Goal: Find specific page/section: Find specific page/section

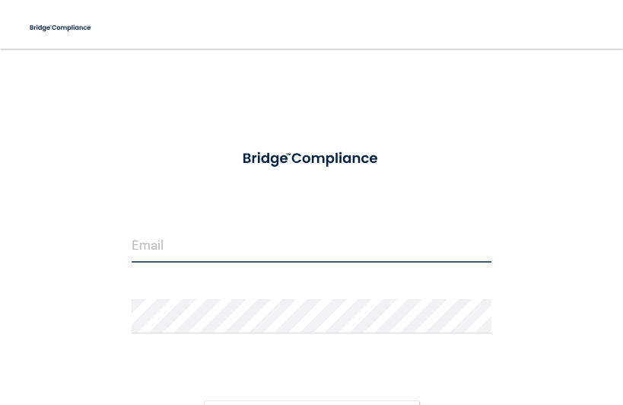
click at [238, 253] on input "email" at bounding box center [312, 245] width 360 height 34
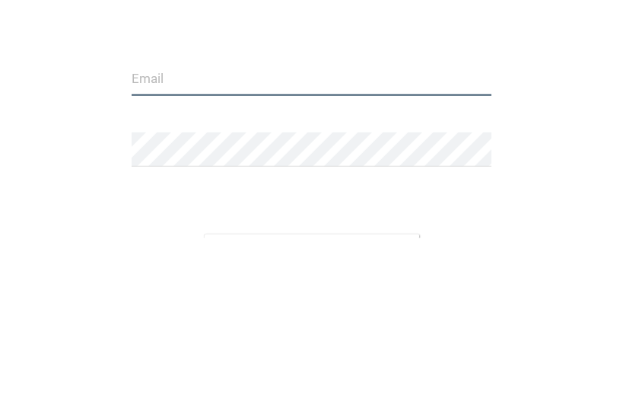
type input "[EMAIL_ADDRESS][DOMAIN_NAME]"
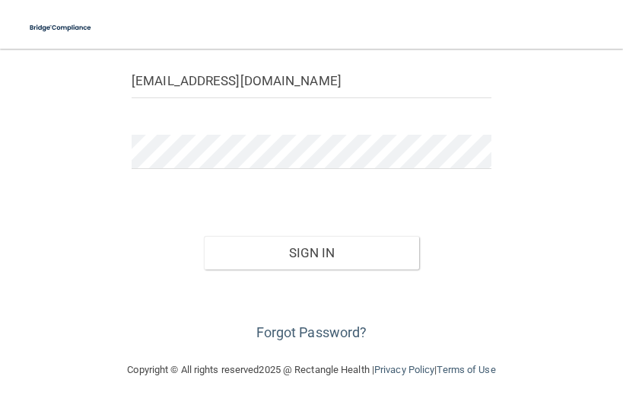
scroll to position [164, 0]
click at [316, 256] on button "Sign In" at bounding box center [312, 253] width 216 height 33
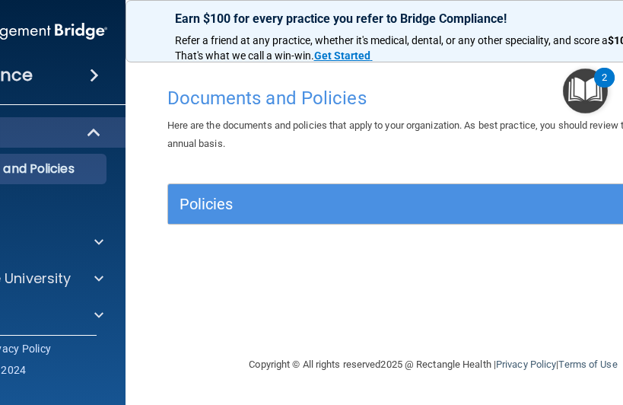
click at [593, 88] on img "Open Resource Center, 2 new notifications" at bounding box center [585, 90] width 45 height 45
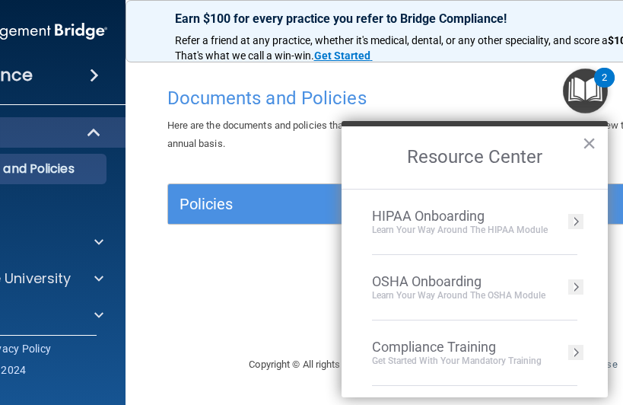
click at [588, 148] on button "×" at bounding box center [589, 143] width 14 height 24
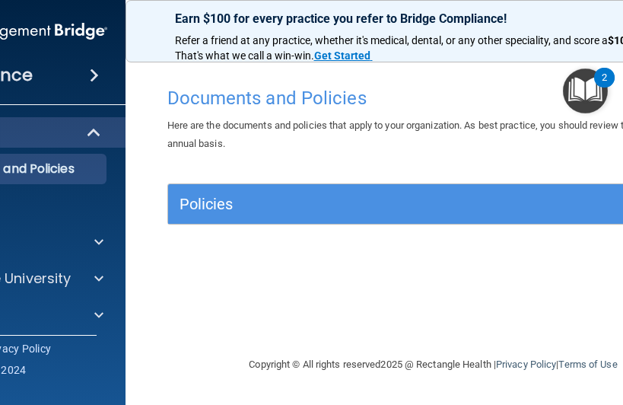
click at [43, 67] on div "Compliance" at bounding box center [4, 75] width 244 height 33
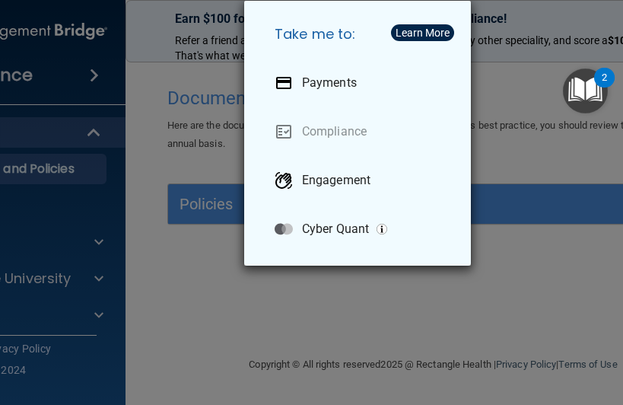
click at [100, 278] on div "Take me to: Payments Compliance Engagement Cyber Quant" at bounding box center [311, 202] width 623 height 405
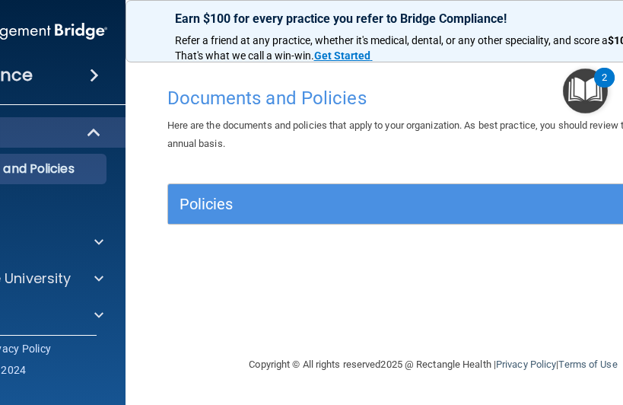
click at [107, 234] on div at bounding box center [96, 242] width 38 height 18
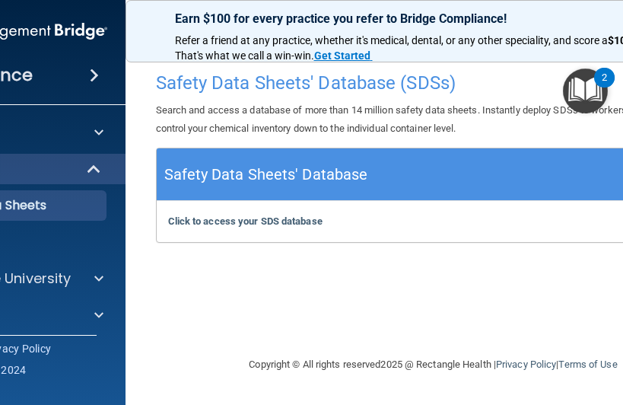
click at [37, 349] on link "Privacy Policy" at bounding box center [17, 348] width 68 height 15
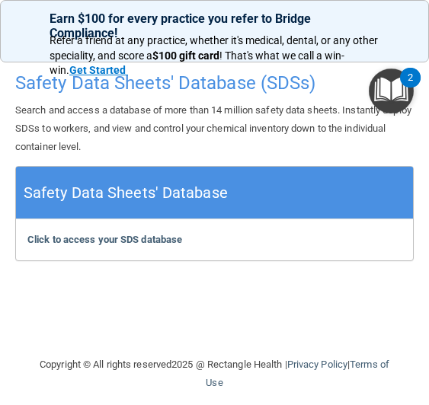
click at [68, 234] on b "Click to access your SDS database" at bounding box center [104, 239] width 155 height 11
